Goal: Feedback & Contribution: Leave review/rating

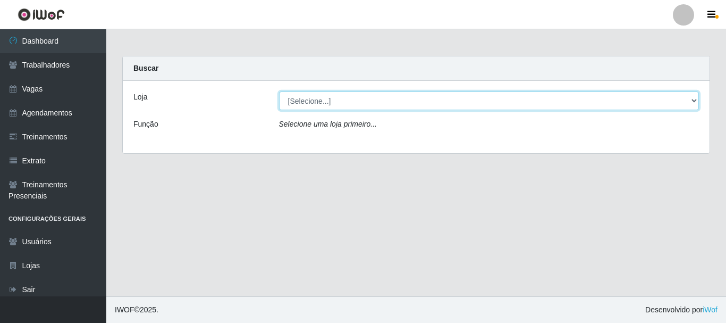
click at [334, 97] on select "[Selecione...] [PERSON_NAME]" at bounding box center [489, 100] width 421 height 19
select select "230"
click at [279, 91] on select "[Selecione...] [PERSON_NAME]" at bounding box center [489, 100] width 421 height 19
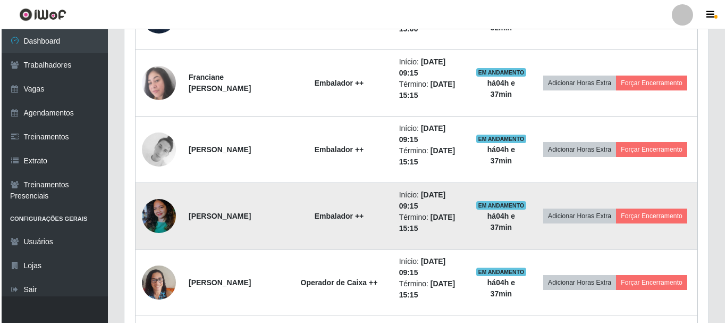
scroll to position [766, 0]
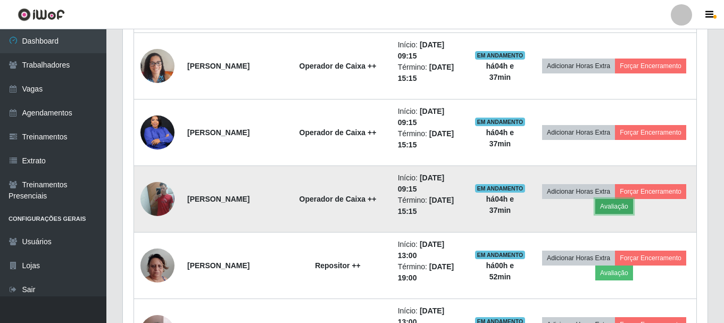
click at [633, 203] on button "Avaliação" at bounding box center [614, 206] width 38 height 15
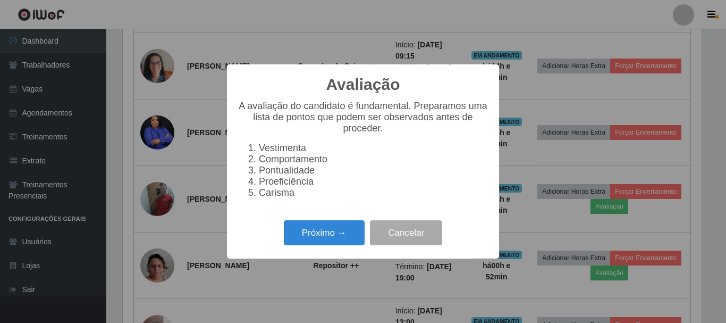
scroll to position [221, 579]
click at [350, 238] on button "Próximo →" at bounding box center [324, 232] width 81 height 25
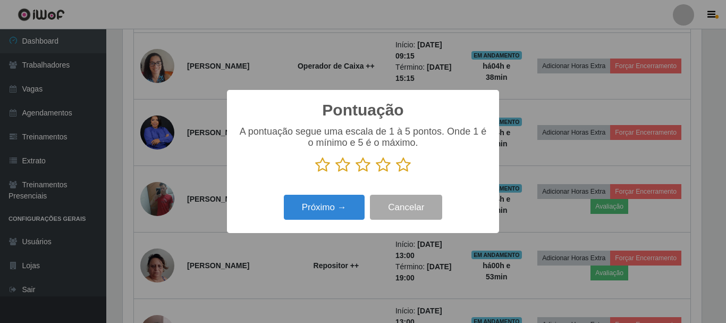
click at [404, 169] on icon at bounding box center [403, 165] width 15 height 16
click at [396, 173] on input "radio" at bounding box center [396, 173] width 0 height 0
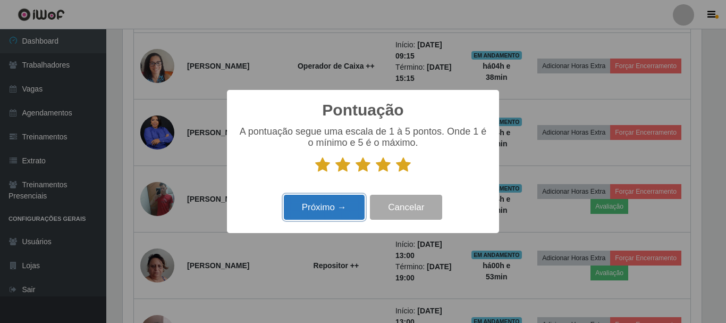
click at [325, 216] on button "Próximo →" at bounding box center [324, 207] width 81 height 25
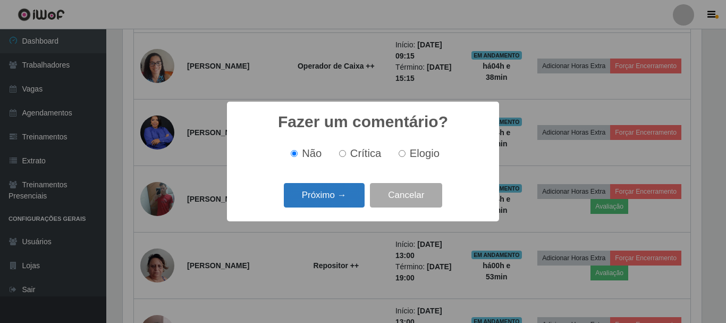
click at [342, 195] on button "Próximo →" at bounding box center [324, 195] width 81 height 25
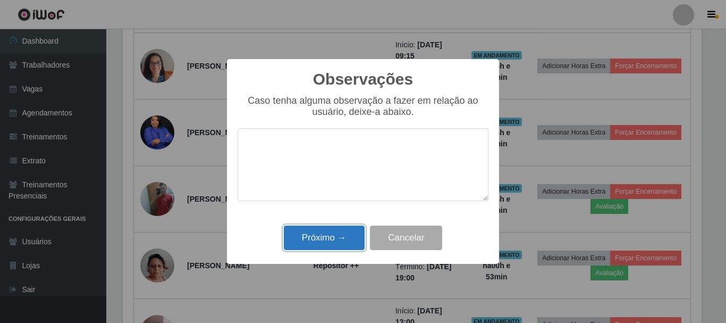
click at [317, 236] on button "Próximo →" at bounding box center [324, 237] width 81 height 25
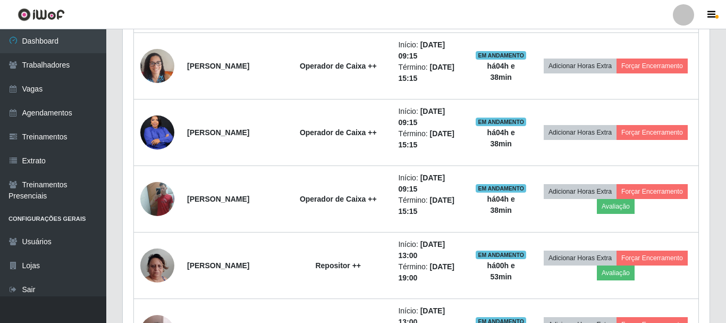
scroll to position [221, 584]
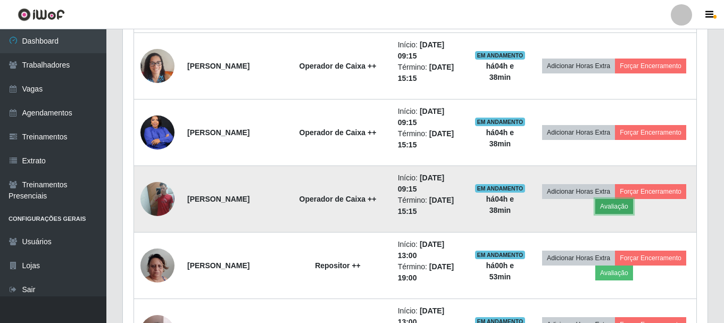
click at [633, 206] on button "Avaliação" at bounding box center [614, 206] width 38 height 15
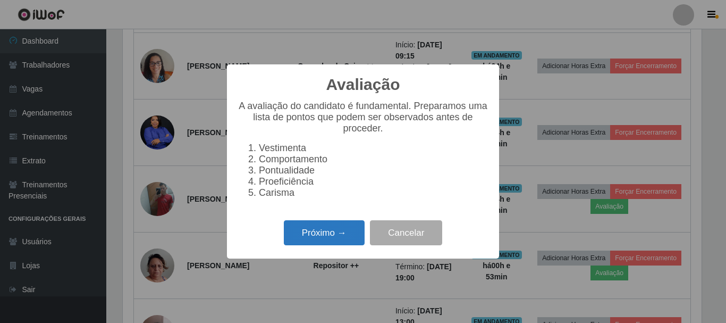
click at [349, 242] on button "Próximo →" at bounding box center [324, 232] width 81 height 25
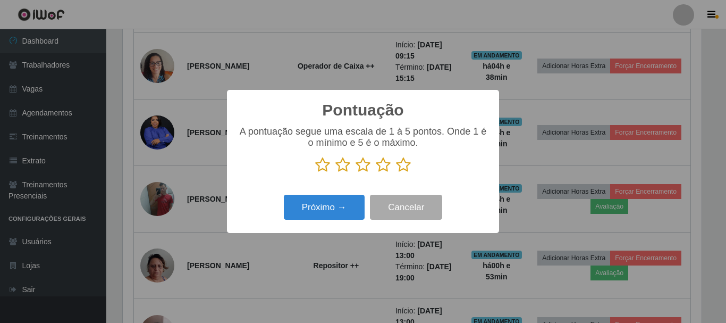
scroll to position [531423, 531065]
click at [400, 161] on icon at bounding box center [403, 165] width 15 height 16
click at [396, 173] on input "radio" at bounding box center [396, 173] width 0 height 0
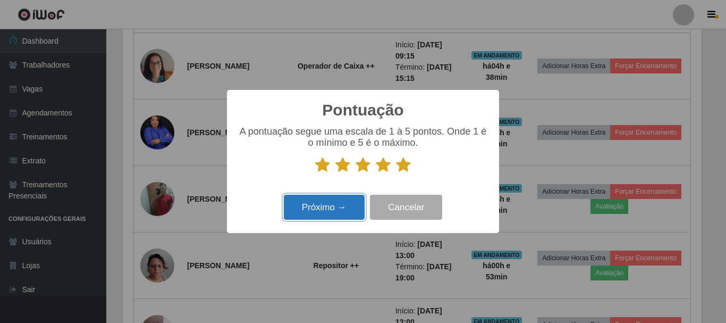
click at [325, 216] on button "Próximo →" at bounding box center [324, 207] width 81 height 25
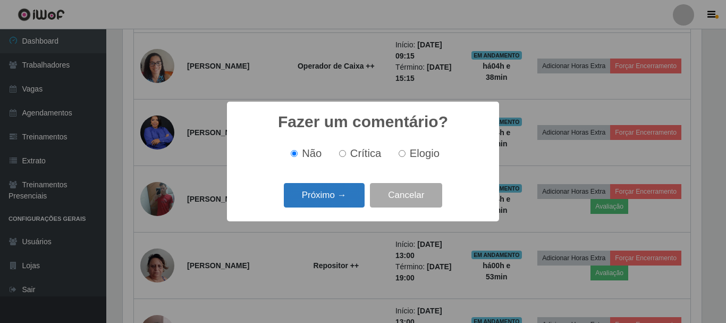
click at [333, 203] on button "Próximo →" at bounding box center [324, 195] width 81 height 25
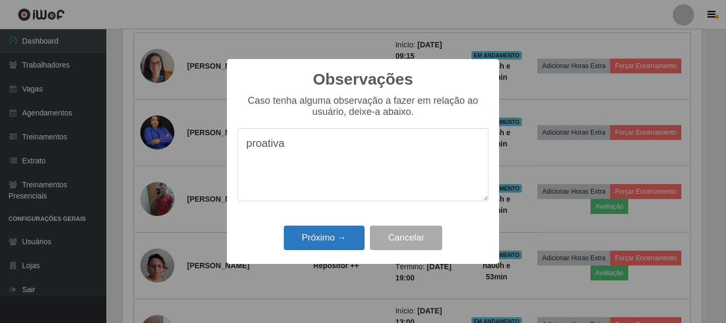
type textarea "proativa"
click at [327, 242] on button "Próximo →" at bounding box center [324, 237] width 81 height 25
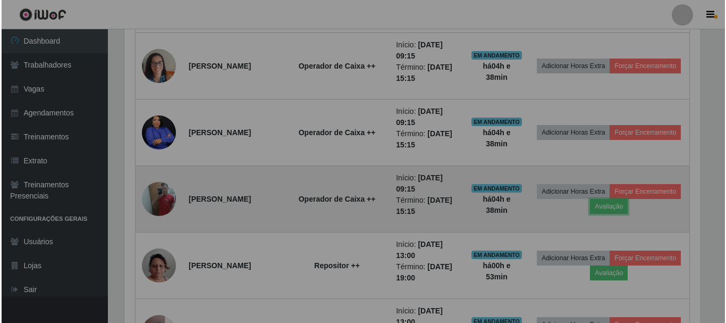
scroll to position [221, 584]
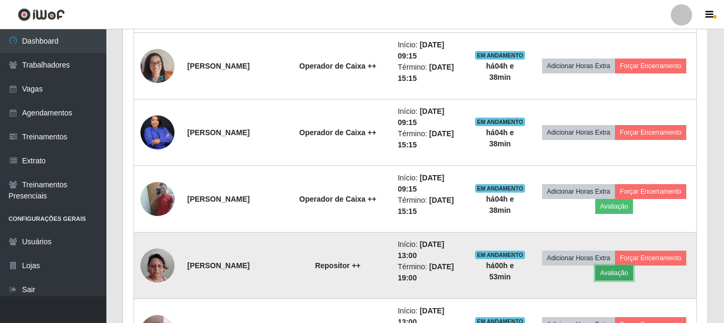
click at [633, 271] on button "Avaliação" at bounding box center [614, 272] width 38 height 15
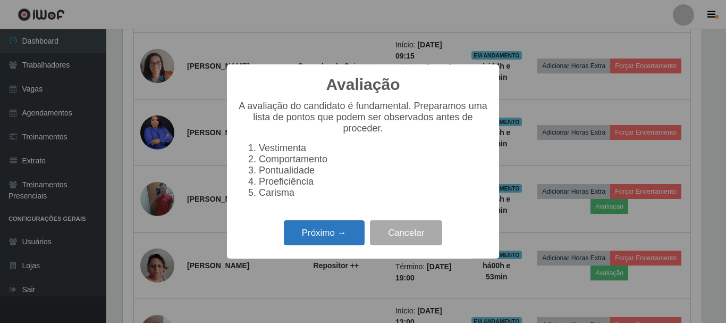
click at [314, 245] on button "Próximo →" at bounding box center [324, 232] width 81 height 25
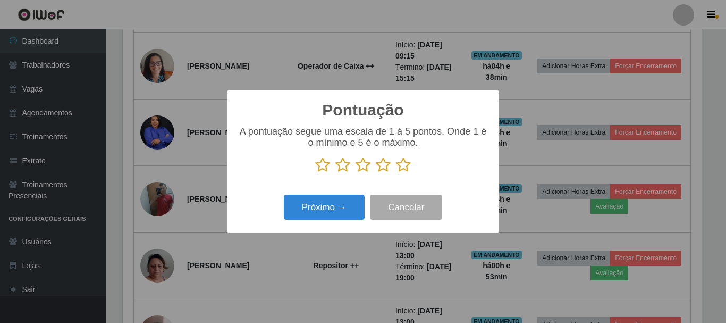
click at [401, 168] on icon at bounding box center [403, 165] width 15 height 16
click at [396, 173] on input "radio" at bounding box center [396, 173] width 0 height 0
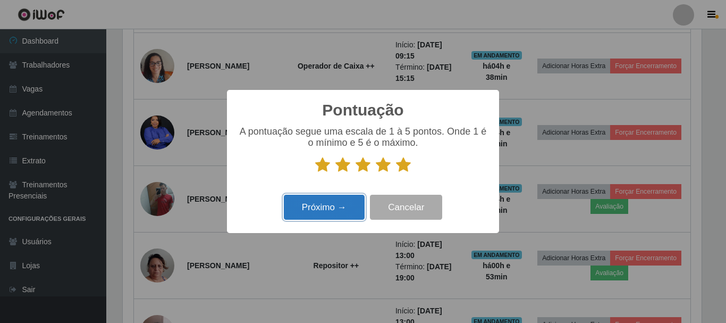
click at [337, 211] on button "Próximo →" at bounding box center [324, 207] width 81 height 25
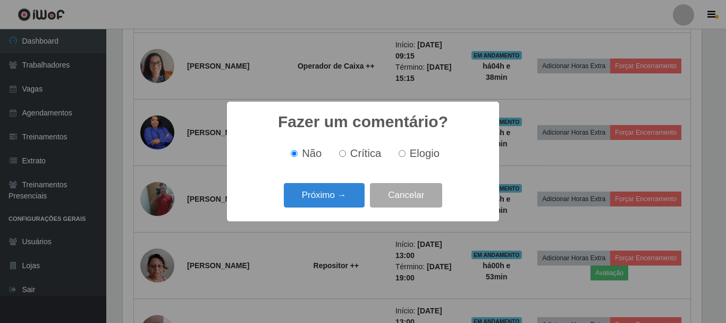
click at [399, 157] on input "Elogio" at bounding box center [402, 153] width 7 height 7
radio input "true"
click at [326, 195] on button "Próximo →" at bounding box center [324, 195] width 81 height 25
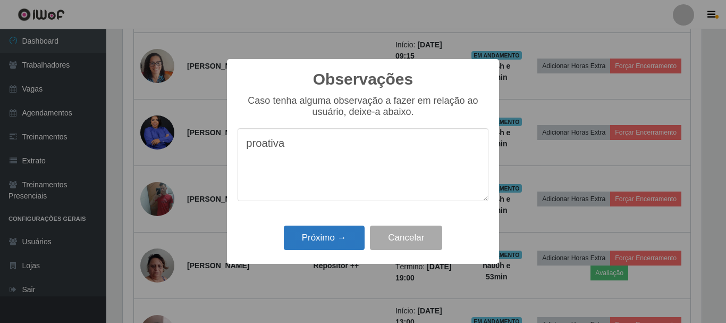
type textarea "proativa"
click at [337, 237] on button "Próximo →" at bounding box center [324, 237] width 81 height 25
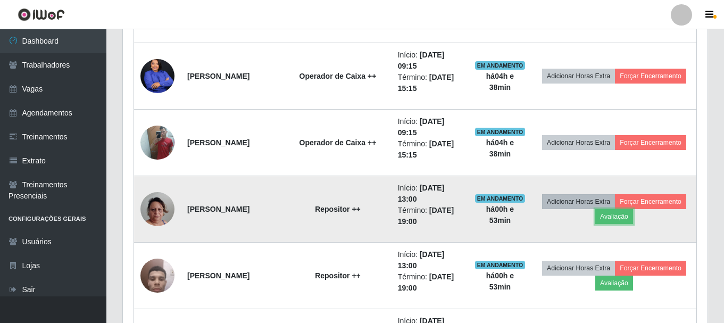
scroll to position [872, 0]
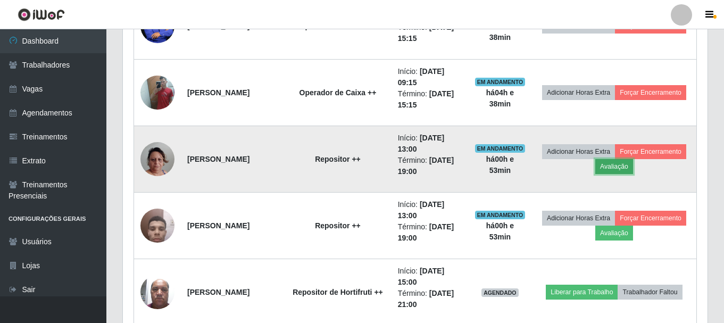
click at [633, 161] on button "Avaliação" at bounding box center [614, 166] width 38 height 15
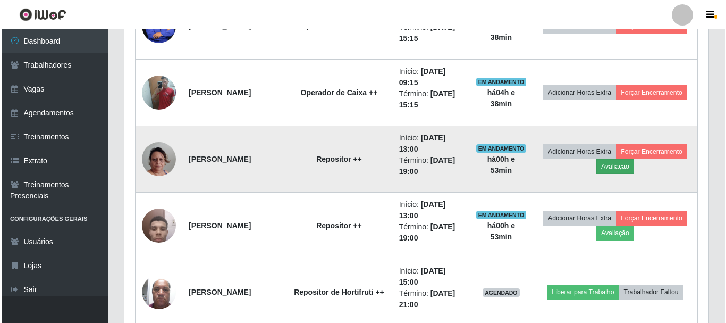
scroll to position [221, 579]
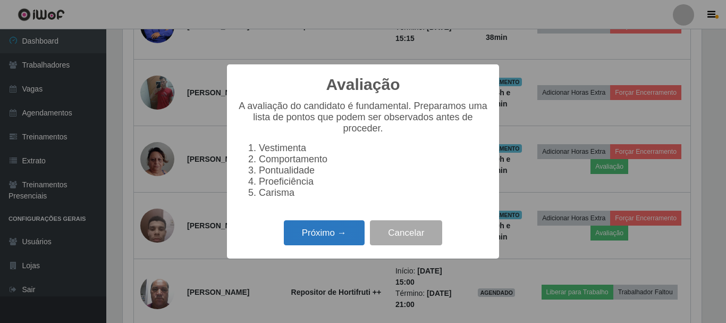
click at [330, 234] on button "Próximo →" at bounding box center [324, 232] width 81 height 25
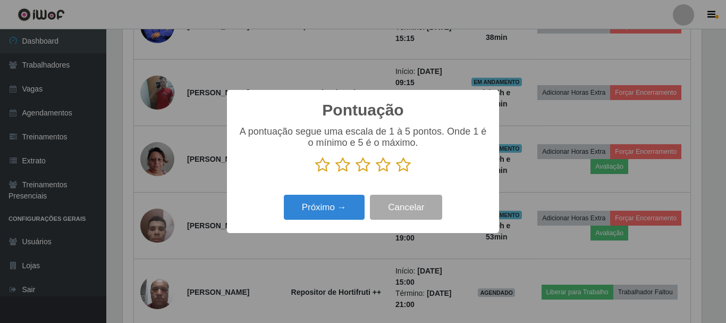
click at [398, 164] on icon at bounding box center [403, 165] width 15 height 16
click at [396, 173] on input "radio" at bounding box center [396, 173] width 0 height 0
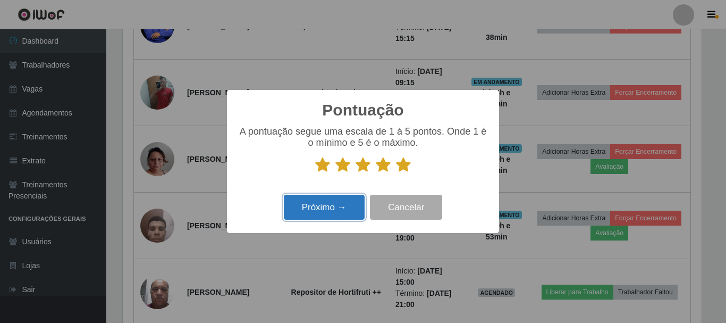
click at [351, 207] on button "Próximo →" at bounding box center [324, 207] width 81 height 25
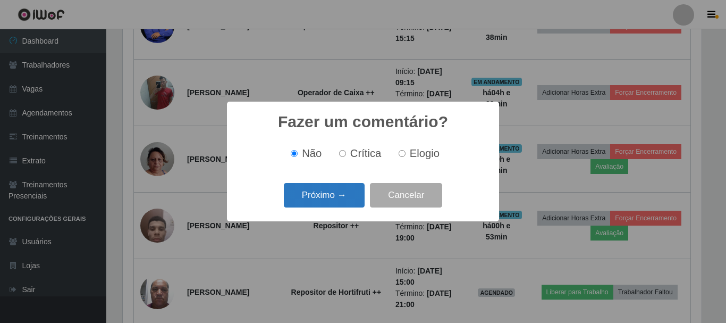
click at [345, 194] on button "Próximo →" at bounding box center [324, 195] width 81 height 25
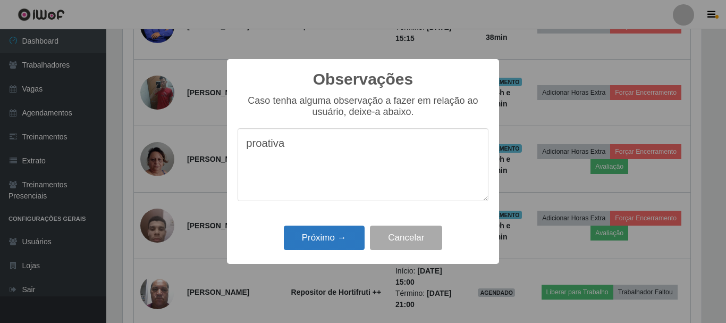
type textarea "proativa"
click at [337, 250] on button "Próximo →" at bounding box center [324, 237] width 81 height 25
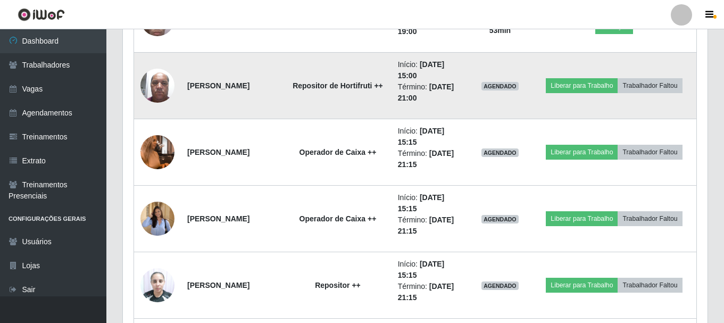
scroll to position [1138, 0]
